Goal: Subscribe to service/newsletter

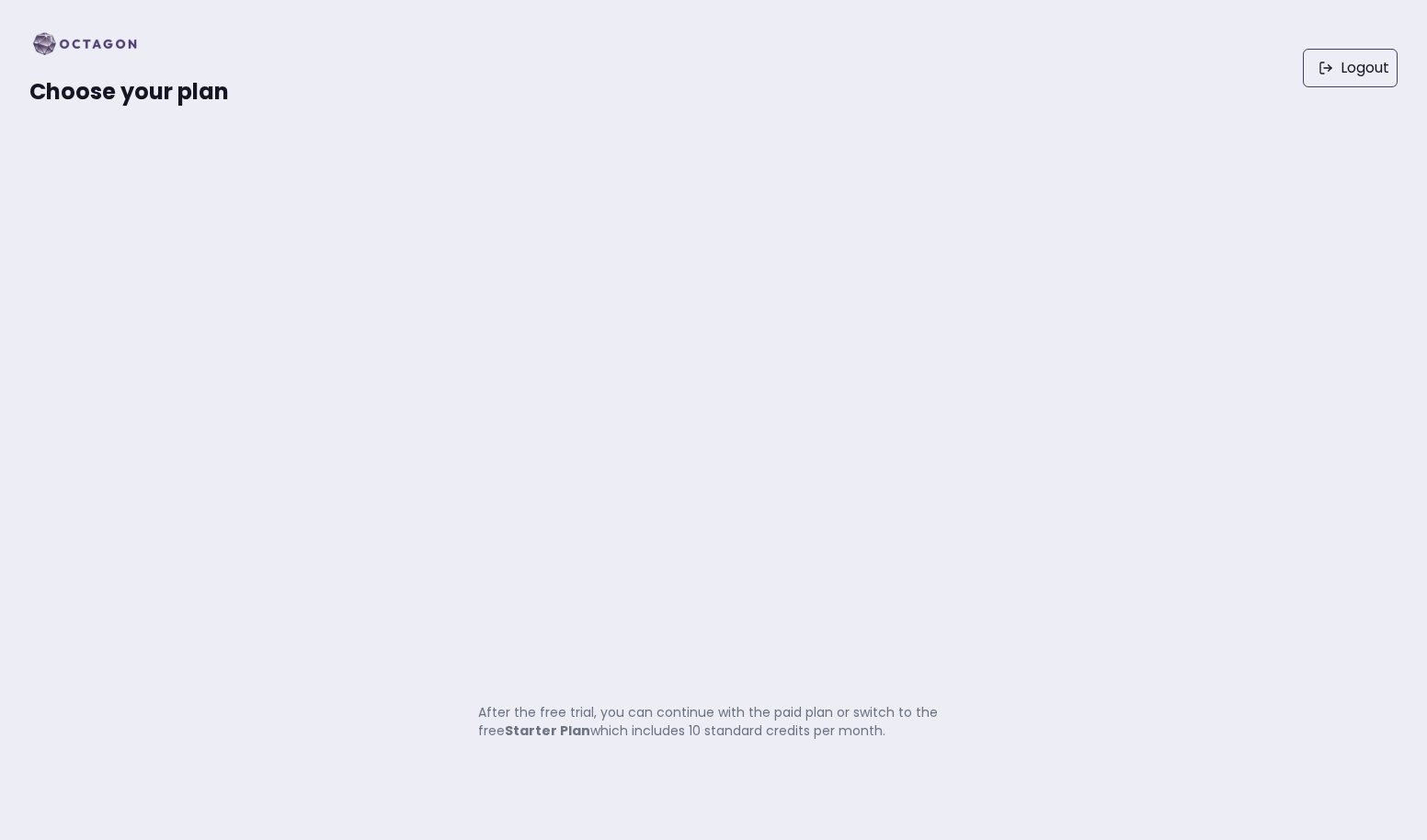
click at [537, 734] on strong "Starter Plan" at bounding box center [548, 730] width 86 height 18
click at [27, 37] on div "Choose your plan Logout" at bounding box center [714, 68] width 1427 height 136
click at [59, 43] on img at bounding box center [90, 43] width 122 height 29
click at [106, 52] on img at bounding box center [90, 43] width 122 height 29
click at [1327, 65] on icon at bounding box center [1326, 68] width 15 height 15
